Goal: Information Seeking & Learning: Learn about a topic

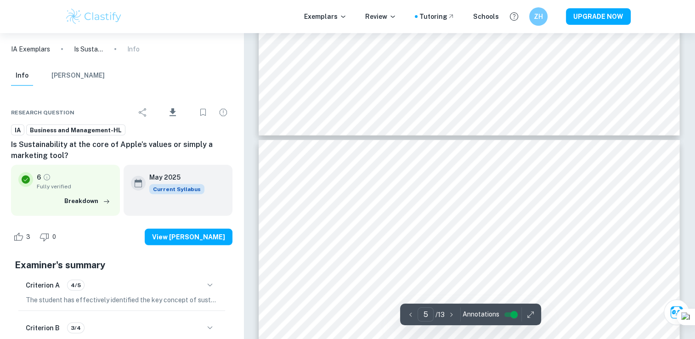
scroll to position [2323, 0]
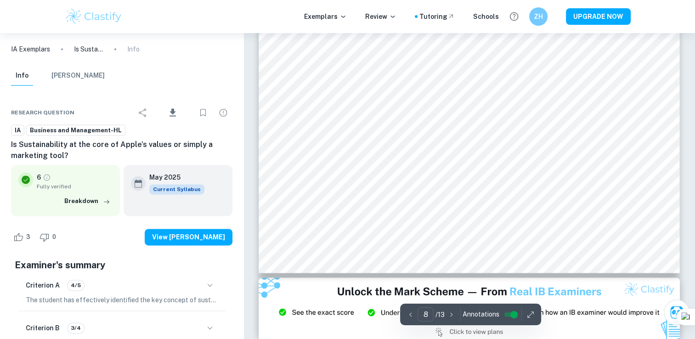
scroll to position [4693, 0]
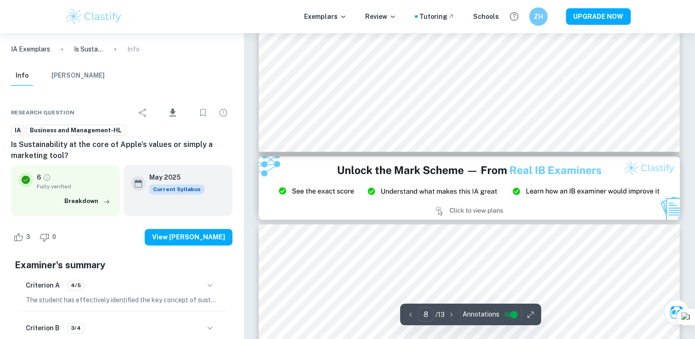
type input "9"
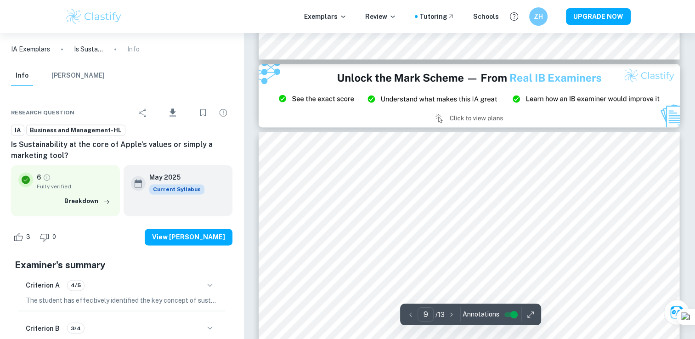
scroll to position [4994, 0]
